Goal: Task Accomplishment & Management: Manage account settings

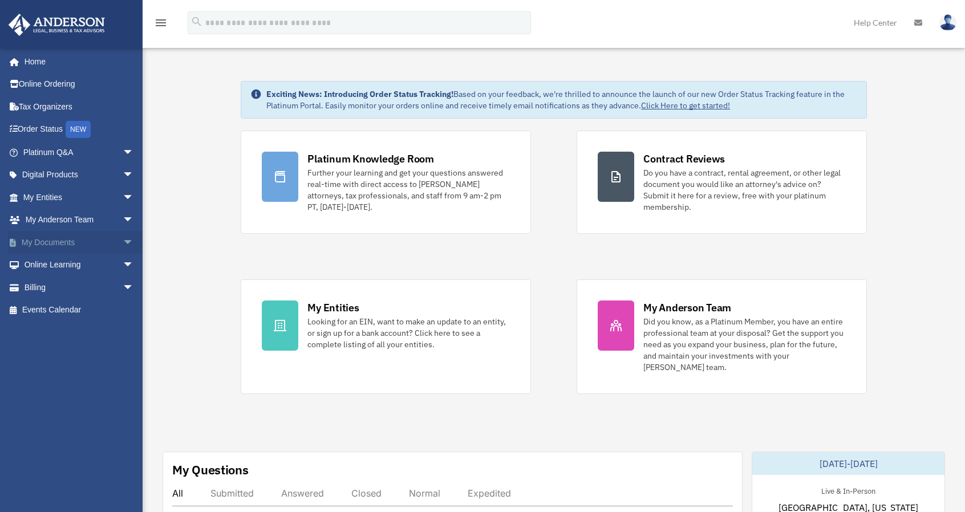
click at [123, 242] on span "arrow_drop_down" at bounding box center [134, 242] width 23 height 23
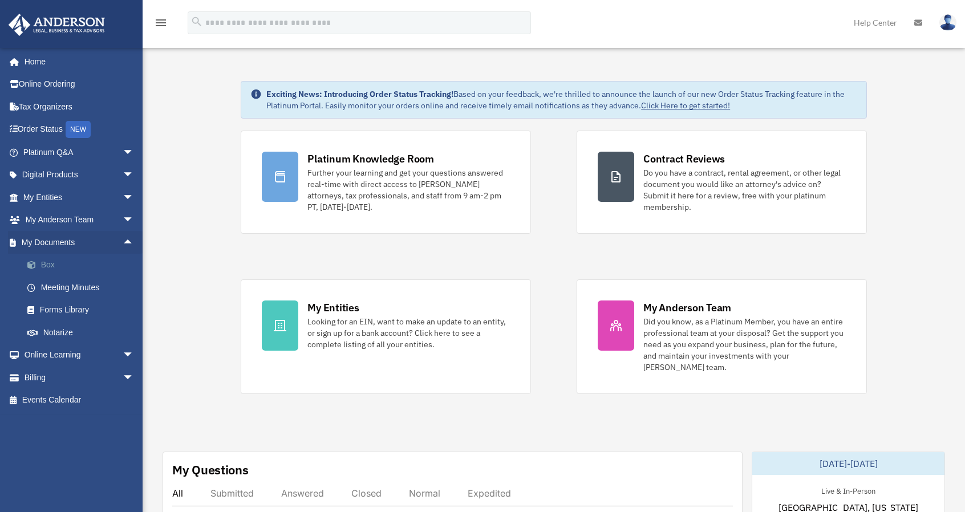
click at [42, 264] on link "Box" at bounding box center [83, 265] width 135 height 23
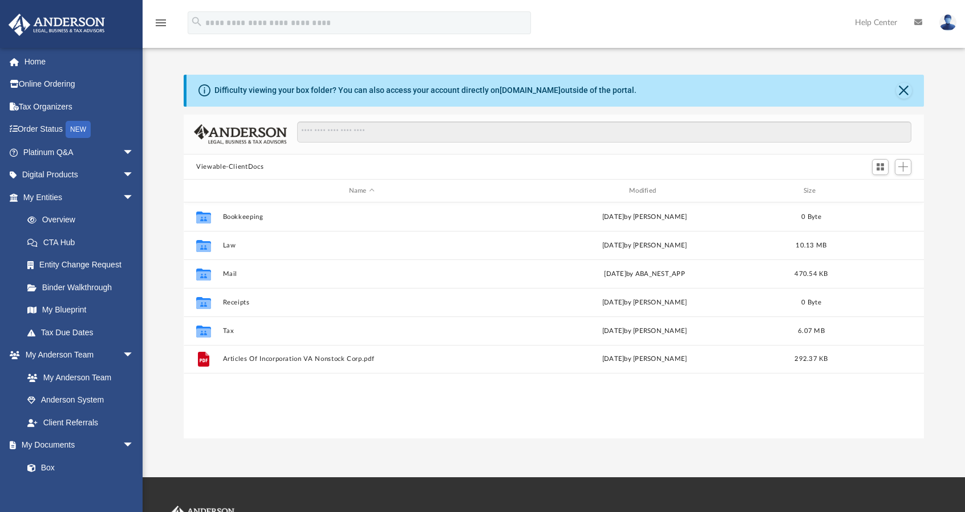
scroll to position [250, 731]
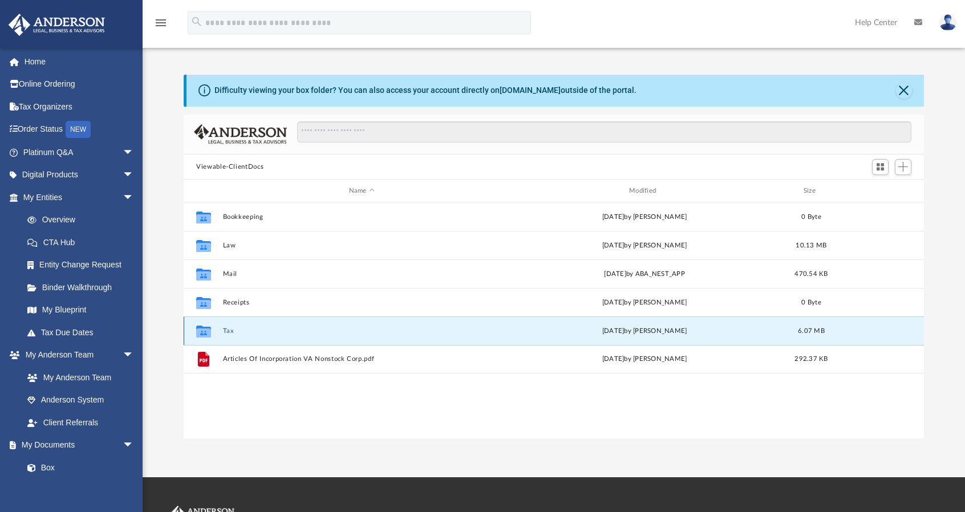
click at [229, 329] on button "Tax" at bounding box center [362, 330] width 278 height 7
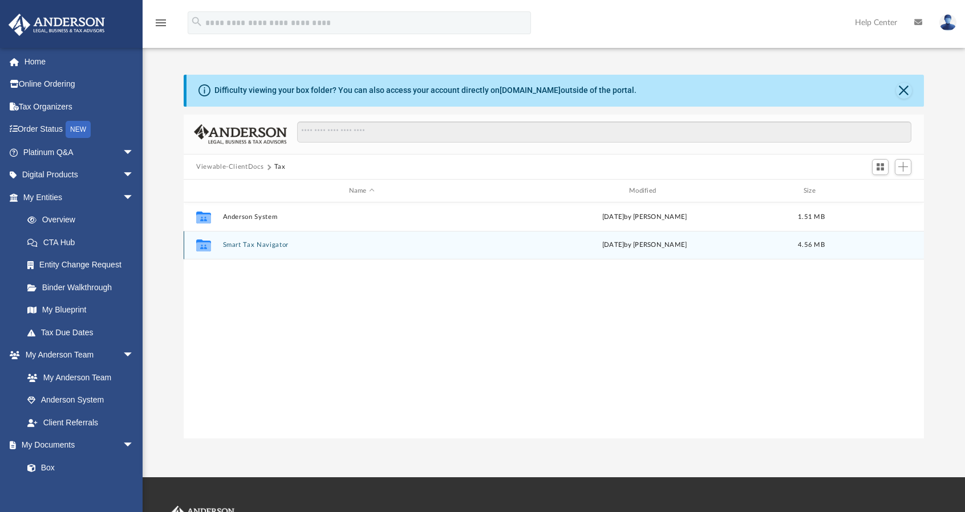
click at [245, 242] on button "Smart Tax Navigator" at bounding box center [362, 245] width 278 height 7
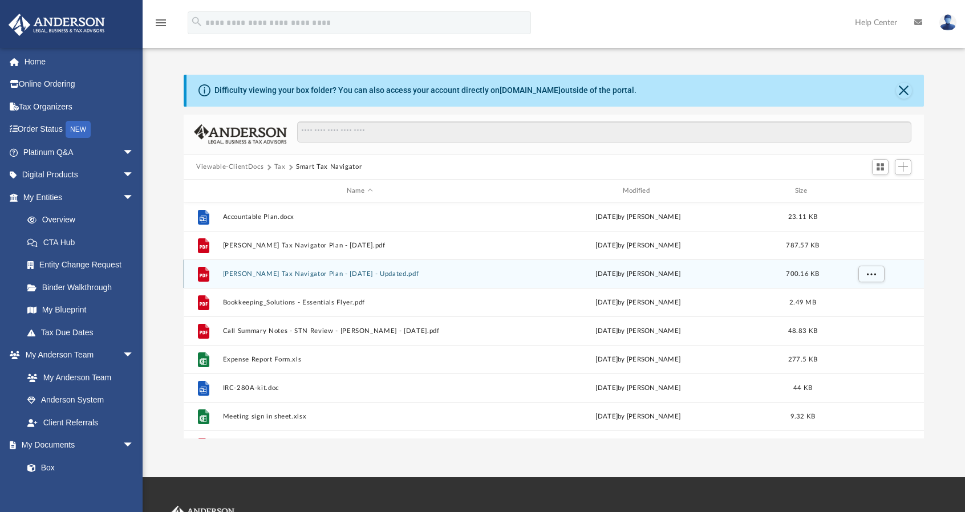
click at [302, 273] on button "[PERSON_NAME] Tax Navigator Plan - [DATE] - Updated.pdf" at bounding box center [360, 273] width 274 height 7
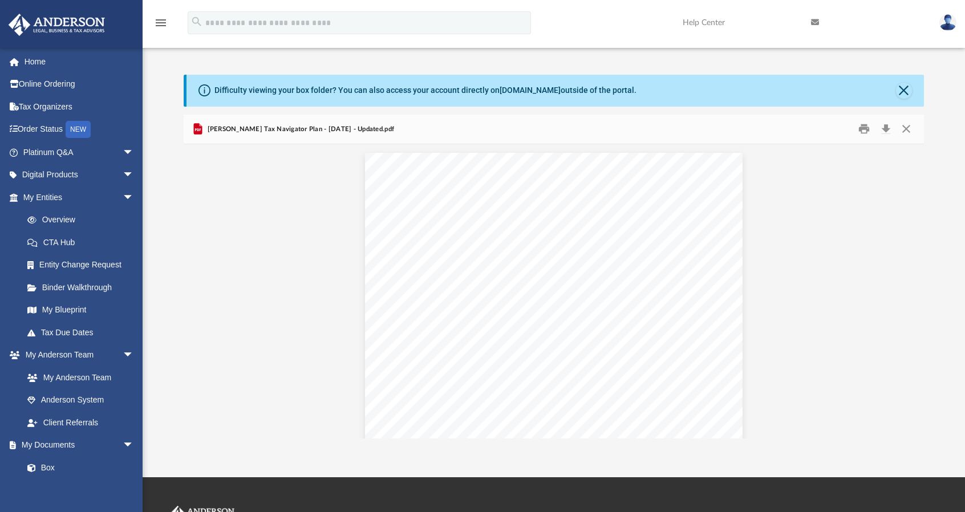
scroll to position [5244, 0]
click at [912, 291] on button "Preview" at bounding box center [911, 291] width 25 height 32
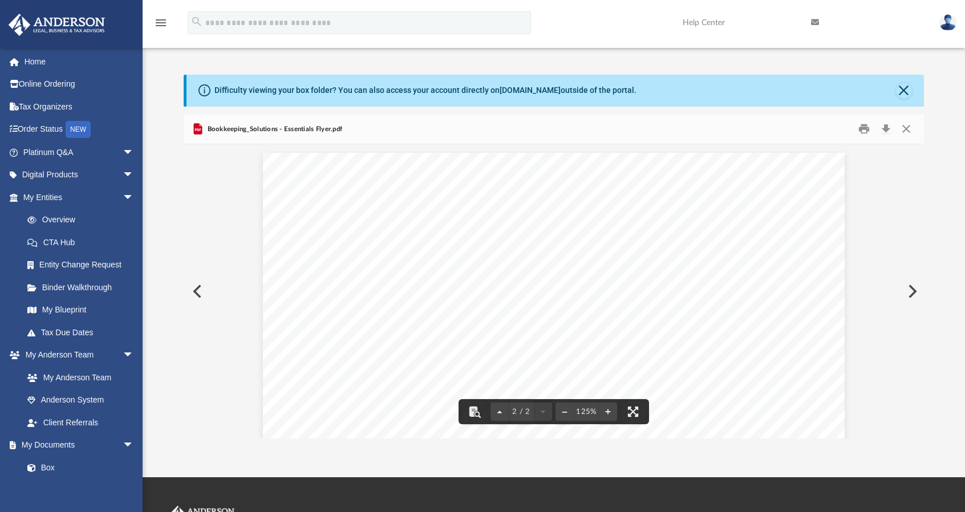
click at [198, 291] on button "Preview" at bounding box center [196, 291] width 25 height 32
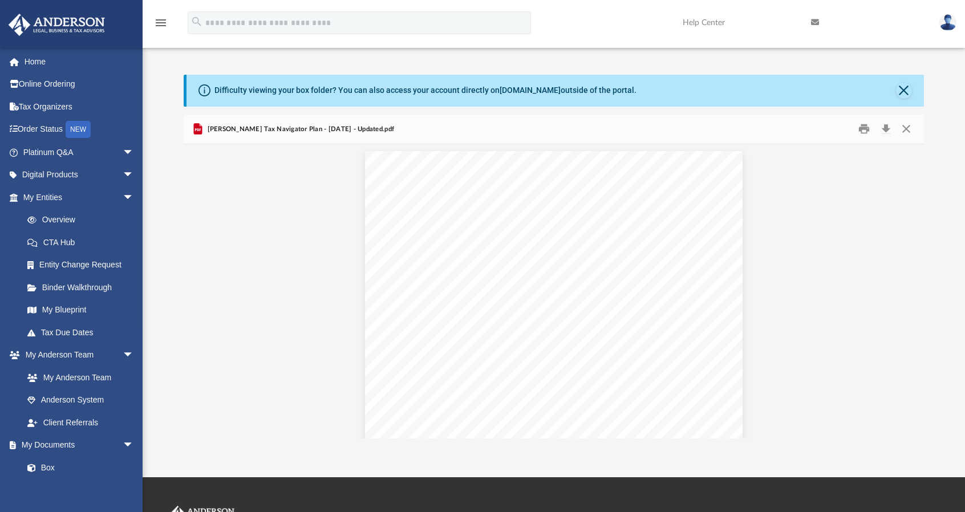
scroll to position [6206, 0]
click at [913, 292] on button "Preview" at bounding box center [911, 291] width 25 height 32
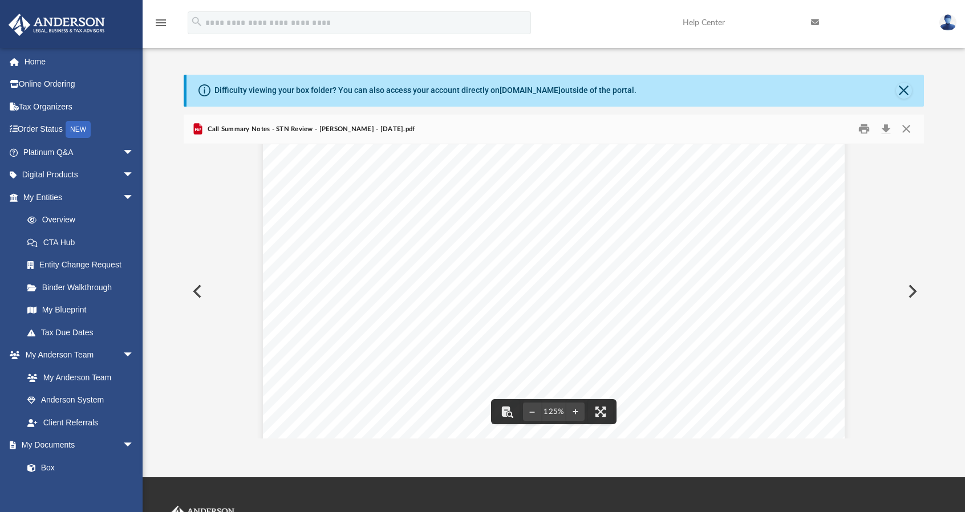
click at [910, 287] on button "Preview" at bounding box center [911, 291] width 25 height 32
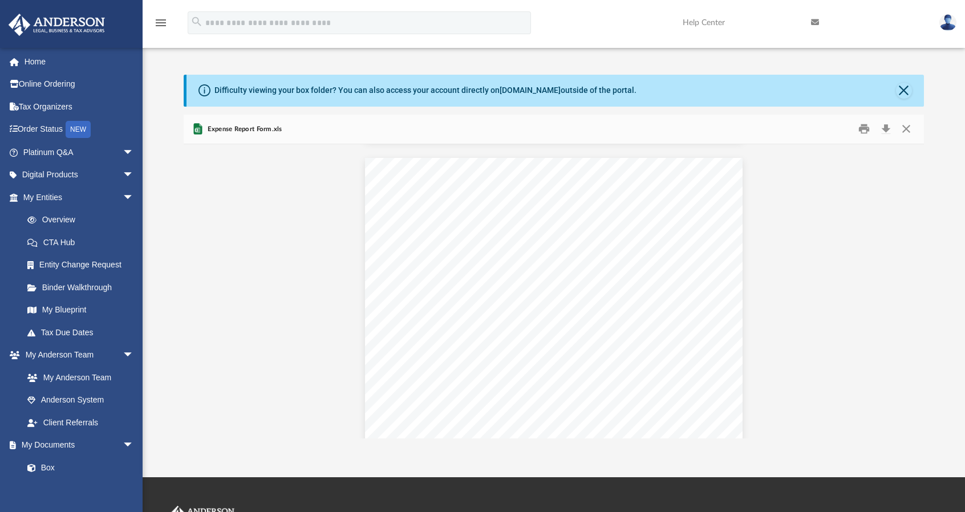
scroll to position [940, 0]
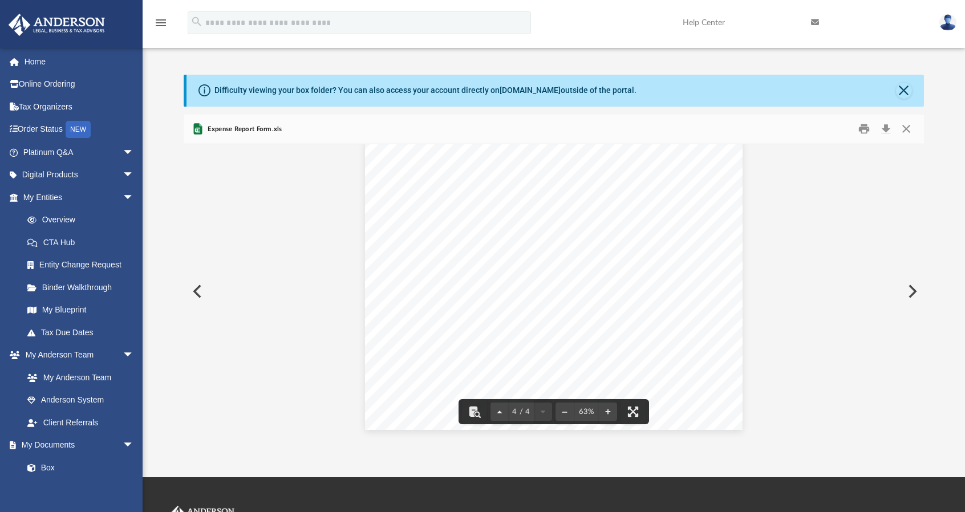
click at [910, 291] on button "Preview" at bounding box center [911, 291] width 25 height 32
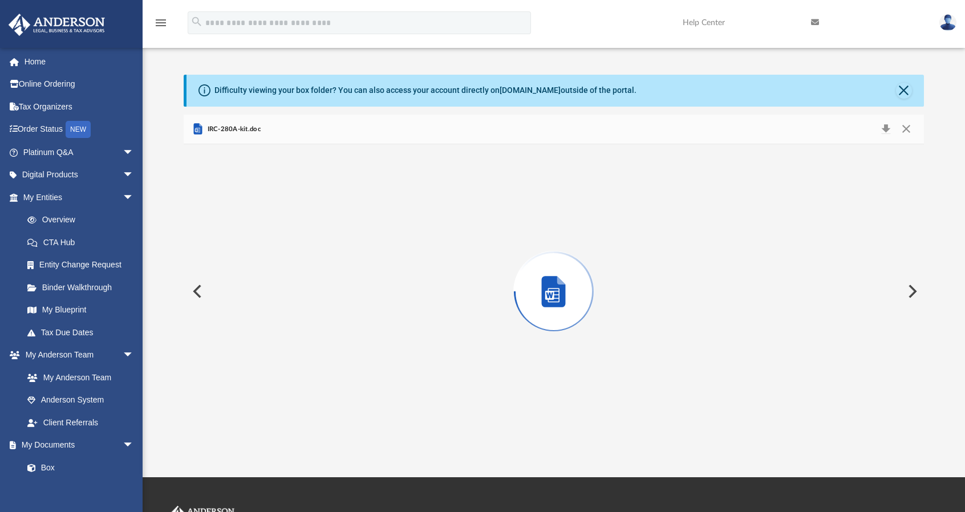
scroll to position [2309, 0]
click at [910, 291] on button "Preview" at bounding box center [911, 291] width 25 height 32
click at [911, 290] on button "Preview" at bounding box center [911, 291] width 25 height 32
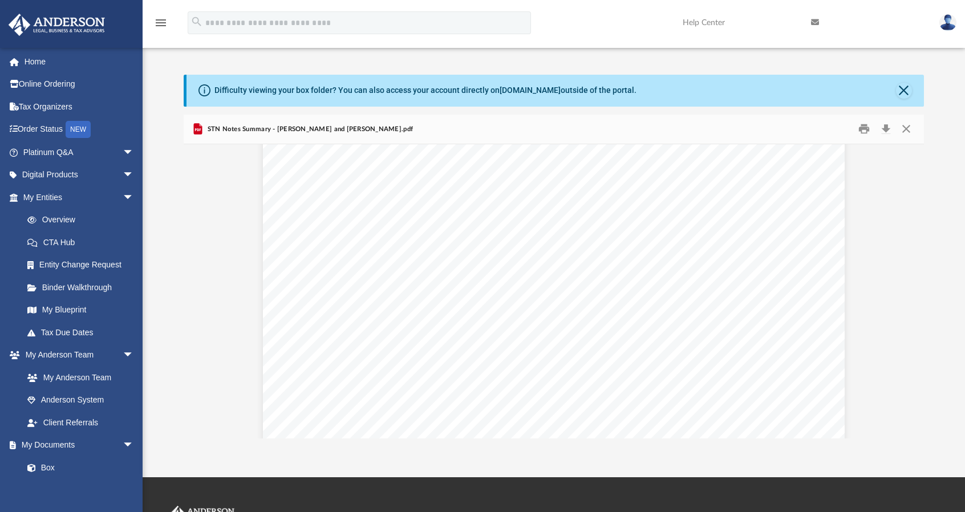
scroll to position [210, 0]
click at [908, 291] on button "Preview" at bounding box center [911, 291] width 25 height 32
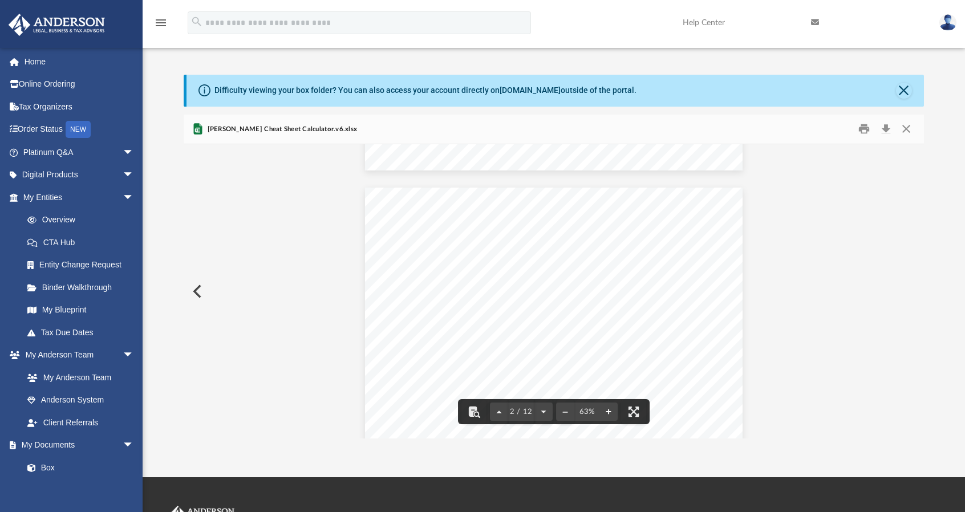
click at [609, 411] on button "File preview" at bounding box center [608, 411] width 18 height 25
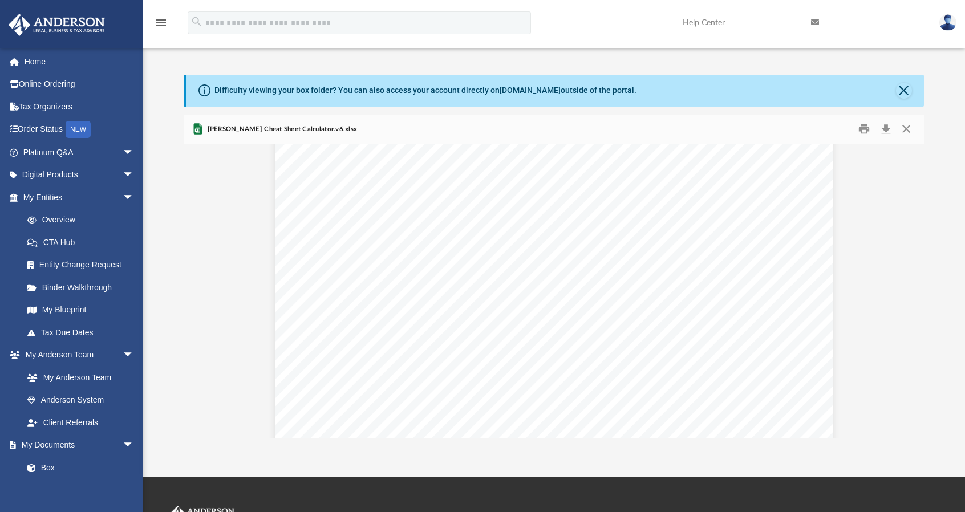
scroll to position [4976, 0]
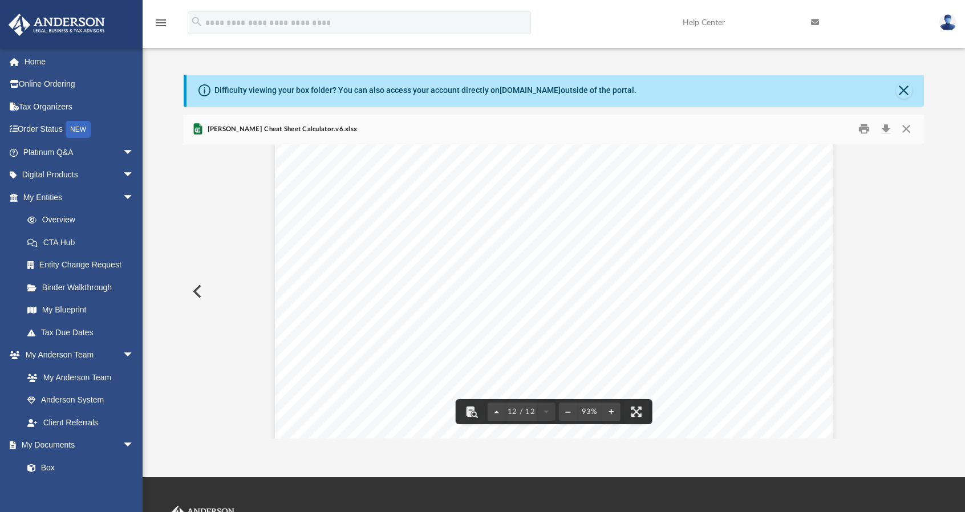
click at [198, 293] on button "Preview" at bounding box center [196, 291] width 25 height 32
click at [912, 289] on button "Preview" at bounding box center [911, 291] width 25 height 32
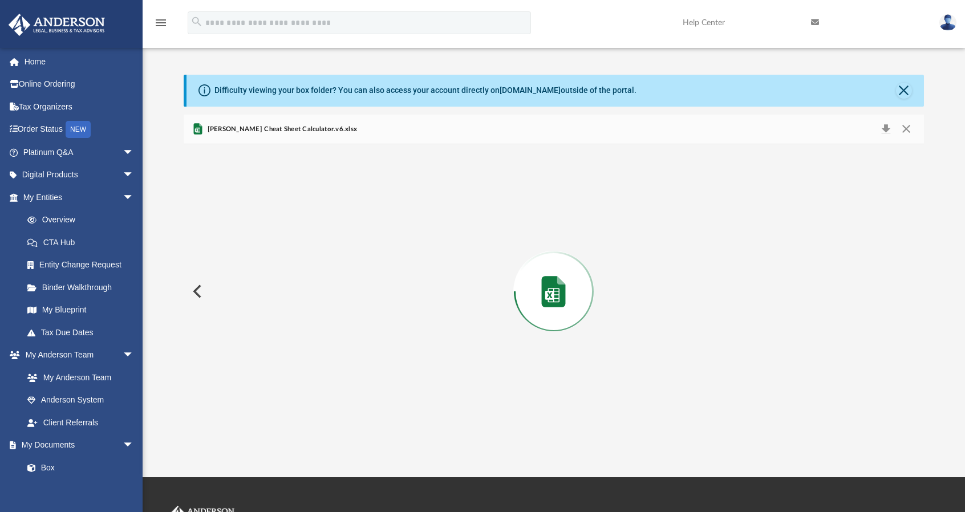
scroll to position [3393, 0]
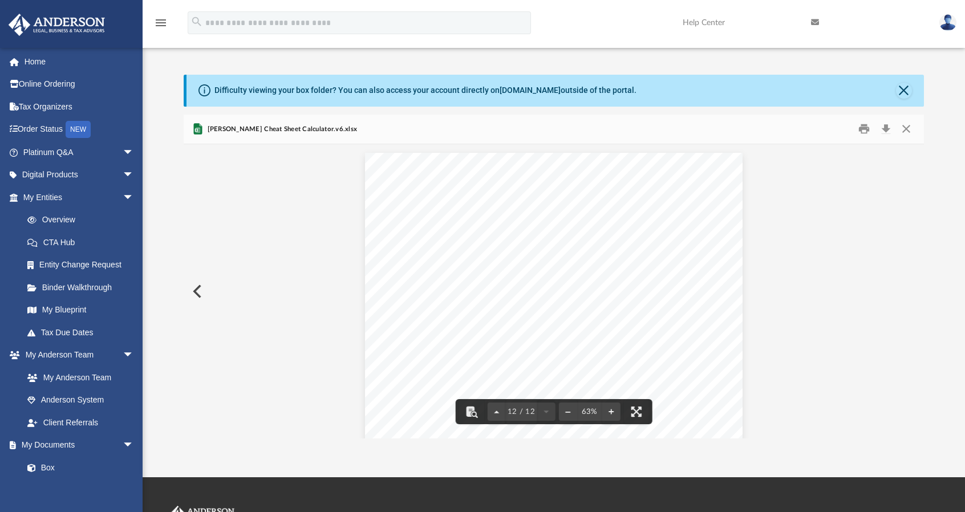
click at [200, 290] on button "Preview" at bounding box center [196, 291] width 25 height 32
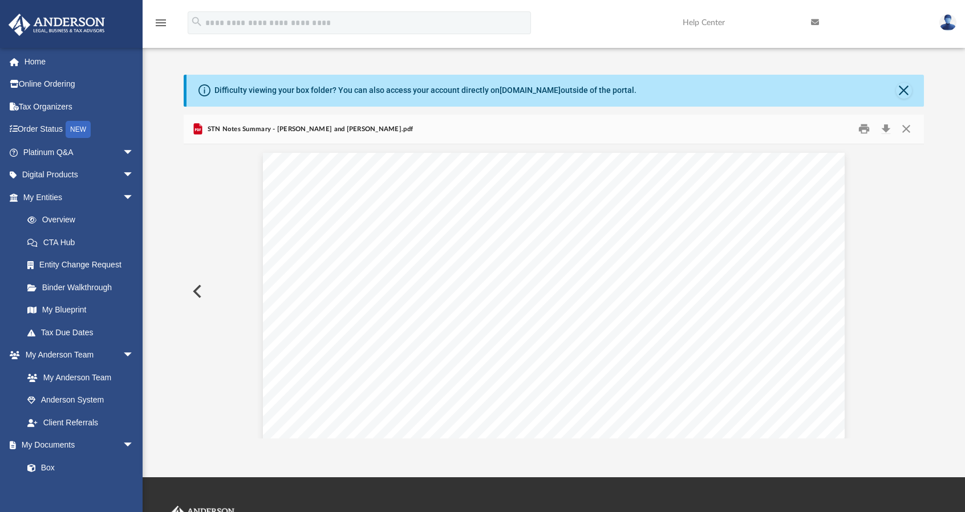
click at [200, 290] on button "Preview" at bounding box center [196, 291] width 25 height 32
